Goal: Information Seeking & Learning: Compare options

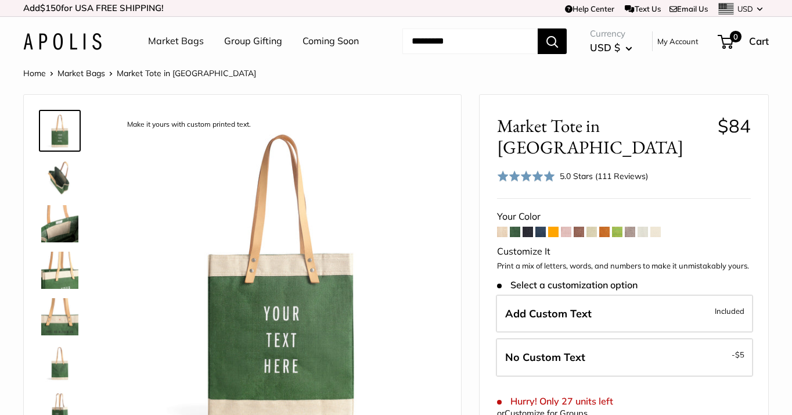
click at [57, 138] on img at bounding box center [59, 130] width 37 height 37
click at [63, 284] on img at bounding box center [59, 270] width 37 height 37
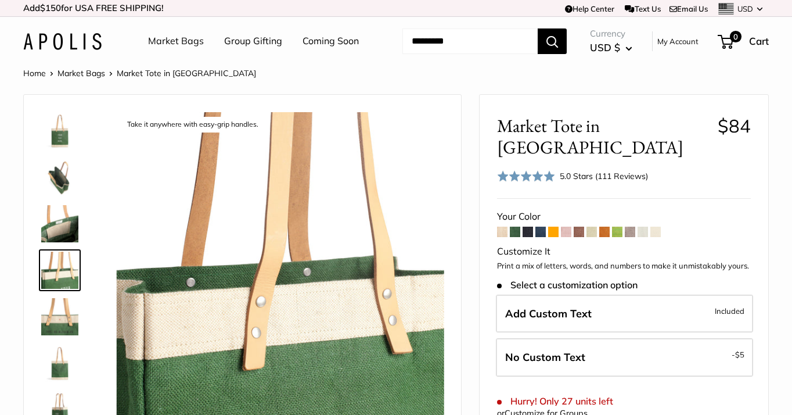
click at [58, 197] on link at bounding box center [60, 177] width 42 height 42
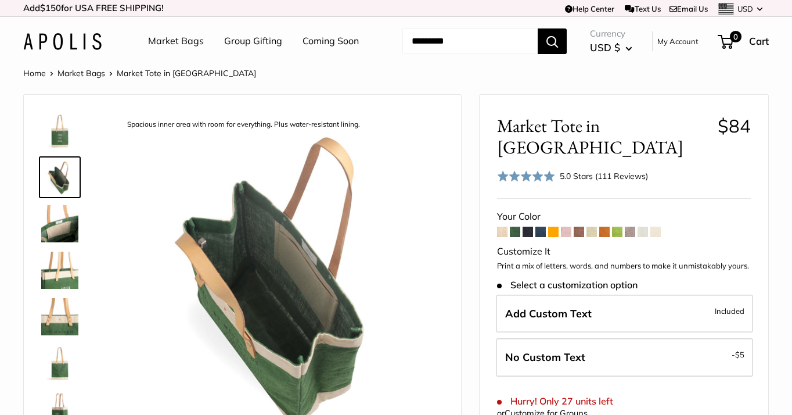
click at [59, 249] on div at bounding box center [65, 279] width 56 height 349
click at [62, 281] on img at bounding box center [59, 270] width 37 height 37
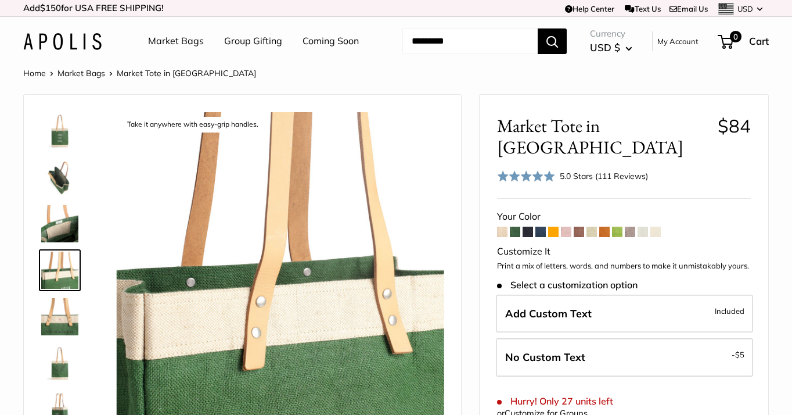
click at [53, 327] on img at bounding box center [59, 316] width 37 height 37
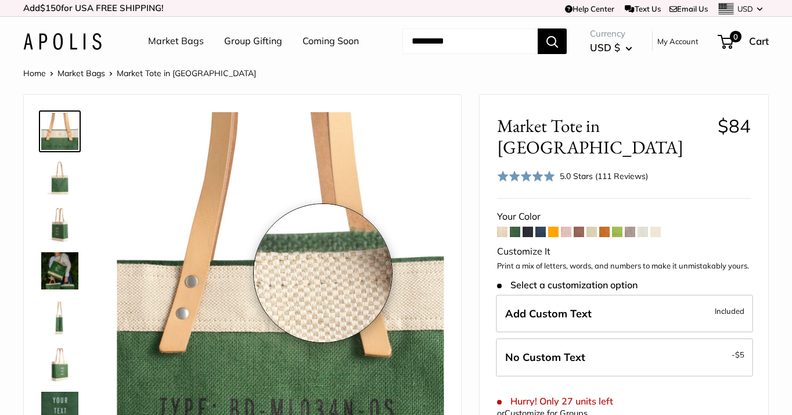
scroll to position [42, 0]
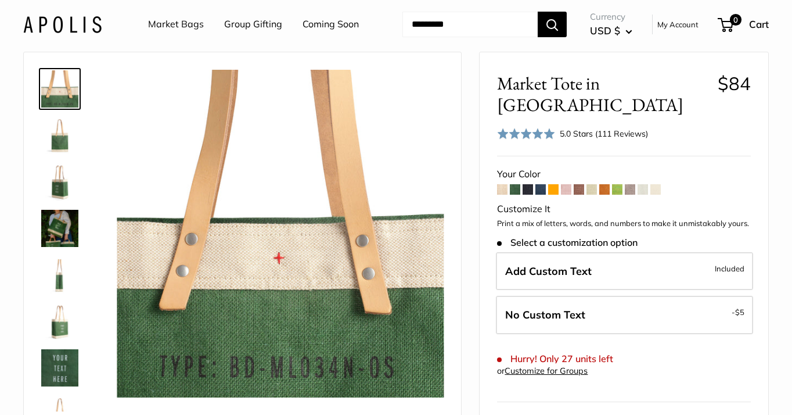
click at [64, 143] on img at bounding box center [59, 135] width 37 height 37
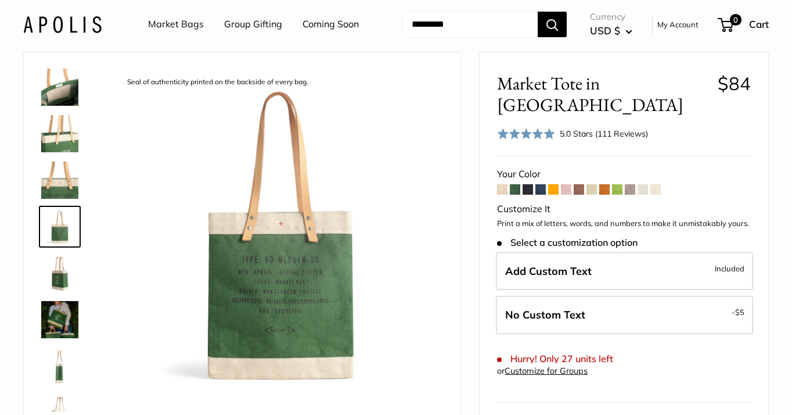
scroll to position [96, 0]
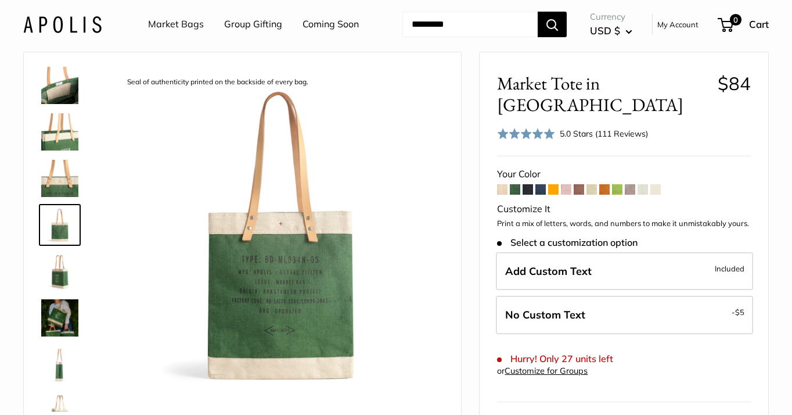
click at [531, 184] on span at bounding box center [528, 189] width 10 height 10
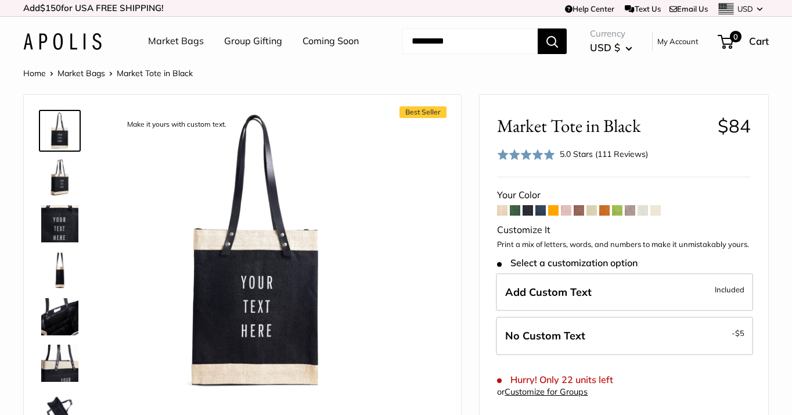
click at [542, 211] on span at bounding box center [541, 210] width 10 height 10
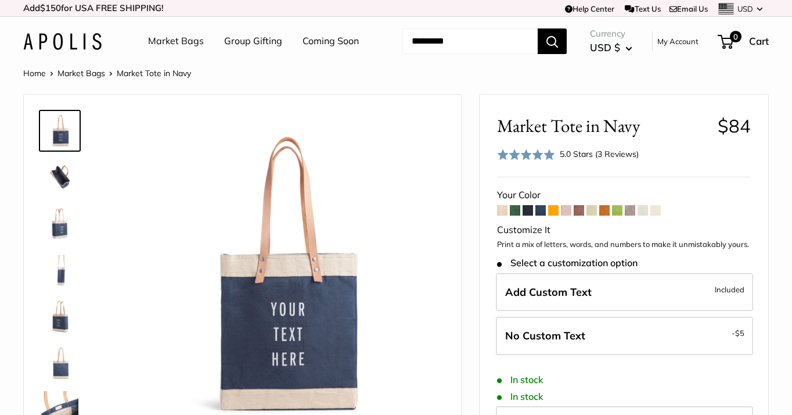
click at [557, 212] on span at bounding box center [553, 210] width 10 height 10
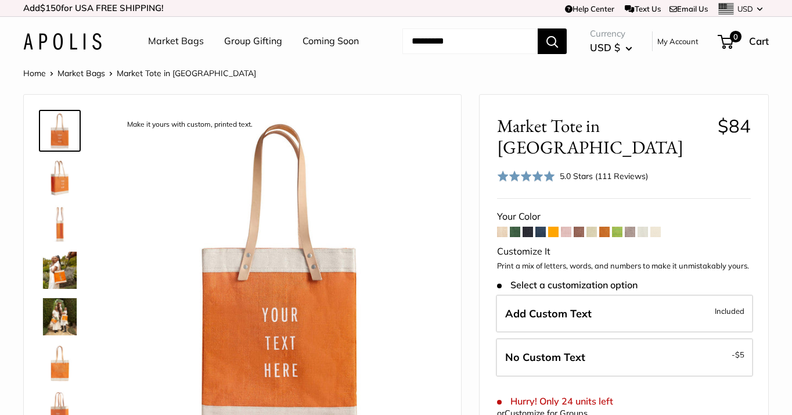
click at [568, 227] on span at bounding box center [566, 232] width 10 height 10
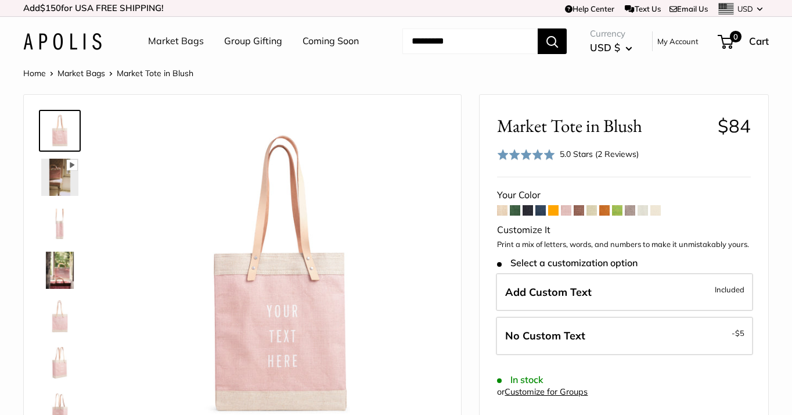
click at [579, 213] on span at bounding box center [579, 210] width 10 height 10
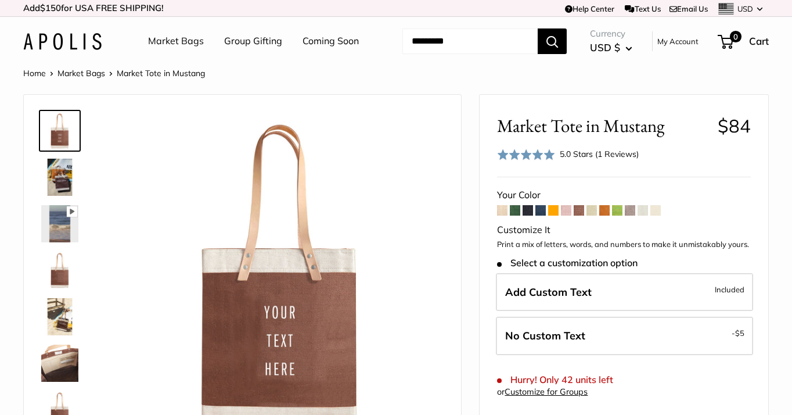
click at [595, 214] on span at bounding box center [592, 210] width 10 height 10
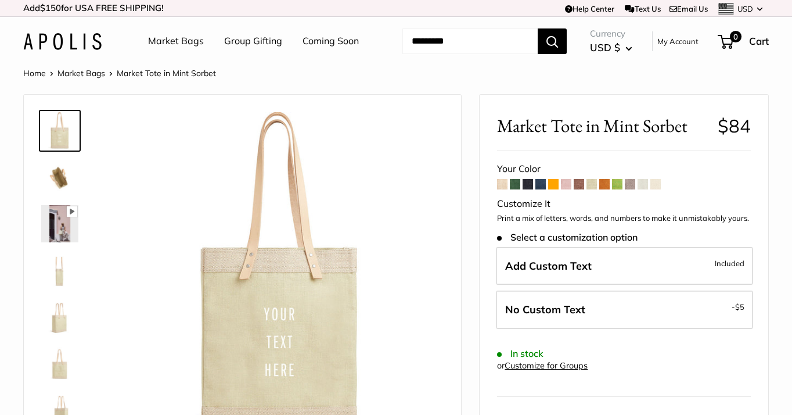
click at [616, 188] on span at bounding box center [617, 184] width 10 height 10
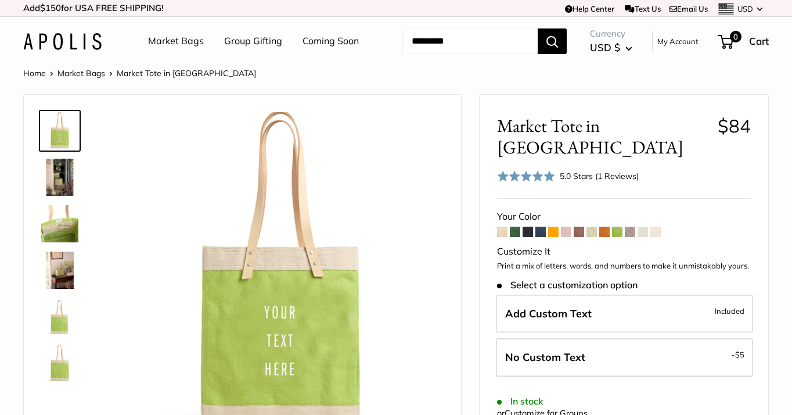
click at [621, 227] on span at bounding box center [617, 232] width 10 height 10
click at [630, 227] on span at bounding box center [630, 232] width 10 height 10
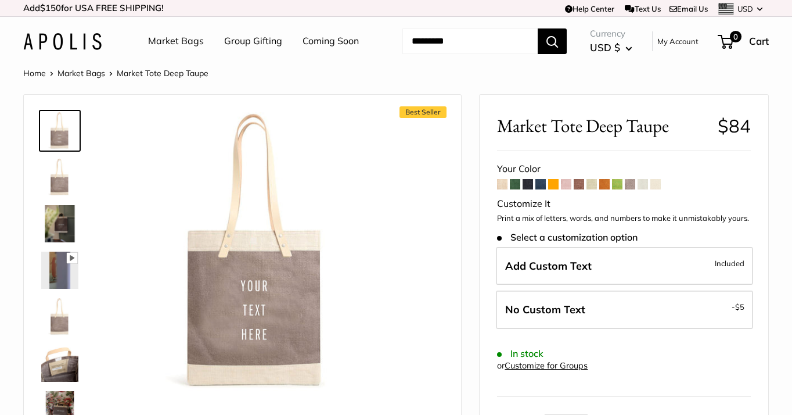
click at [530, 189] on span at bounding box center [528, 184] width 10 height 10
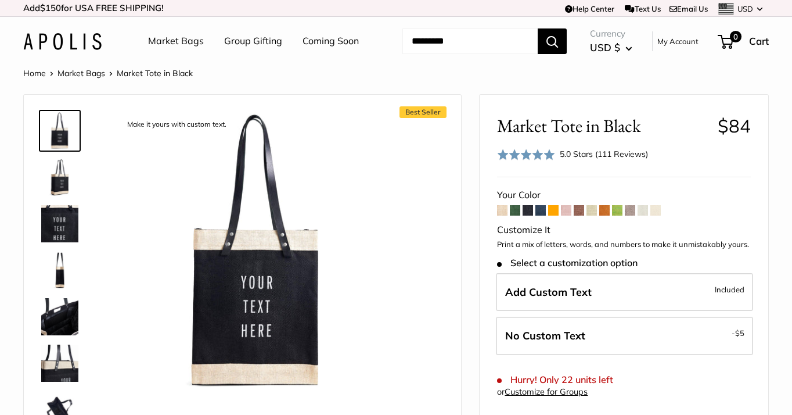
scroll to position [2, 0]
